Goal: Find specific page/section: Find specific page/section

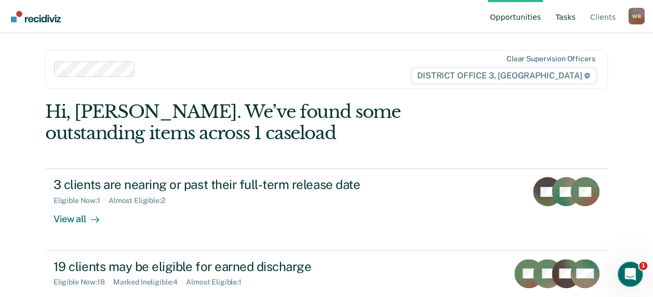
click at [570, 19] on link "Tasks" at bounding box center [565, 16] width 24 height 33
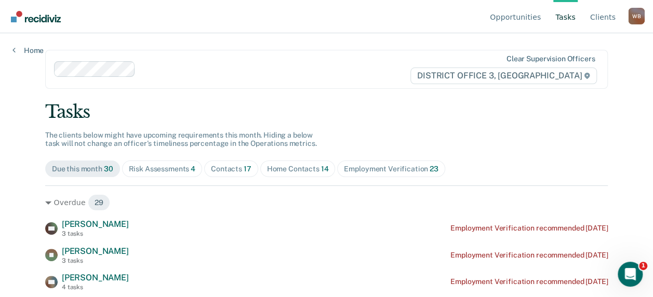
click at [219, 169] on div "Contacts 17" at bounding box center [231, 169] width 41 height 9
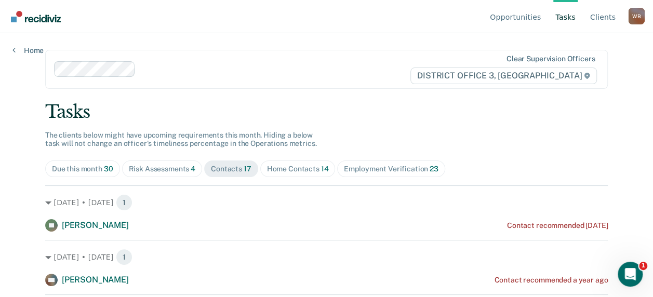
click at [287, 166] on div "Home Contacts 14" at bounding box center [298, 169] width 62 height 9
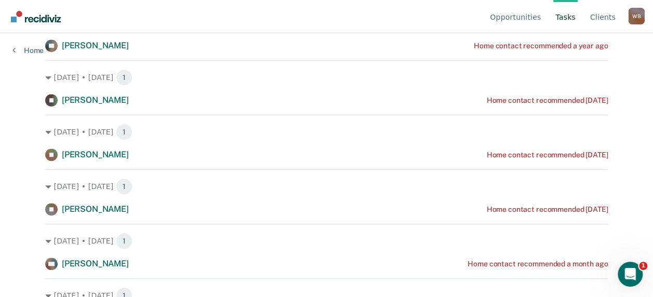
scroll to position [312, 0]
